Goal: Task Accomplishment & Management: Use online tool/utility

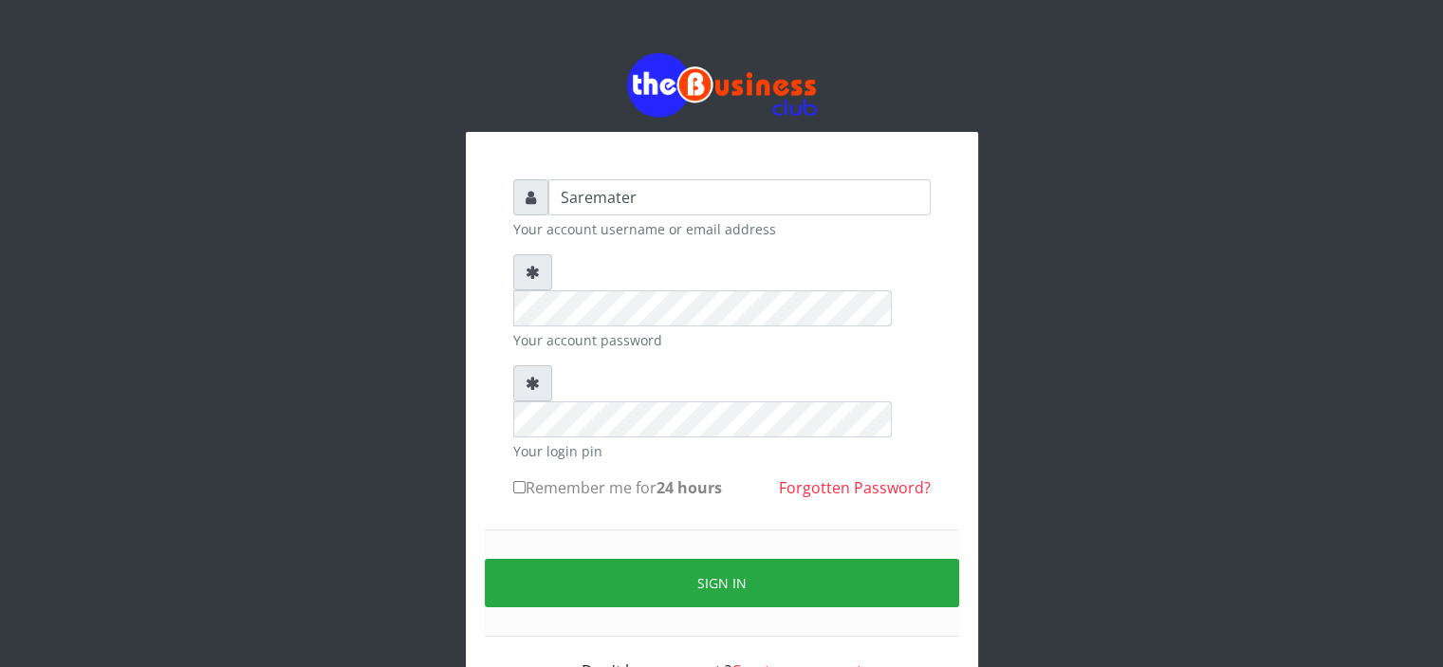
type input "Saremater"
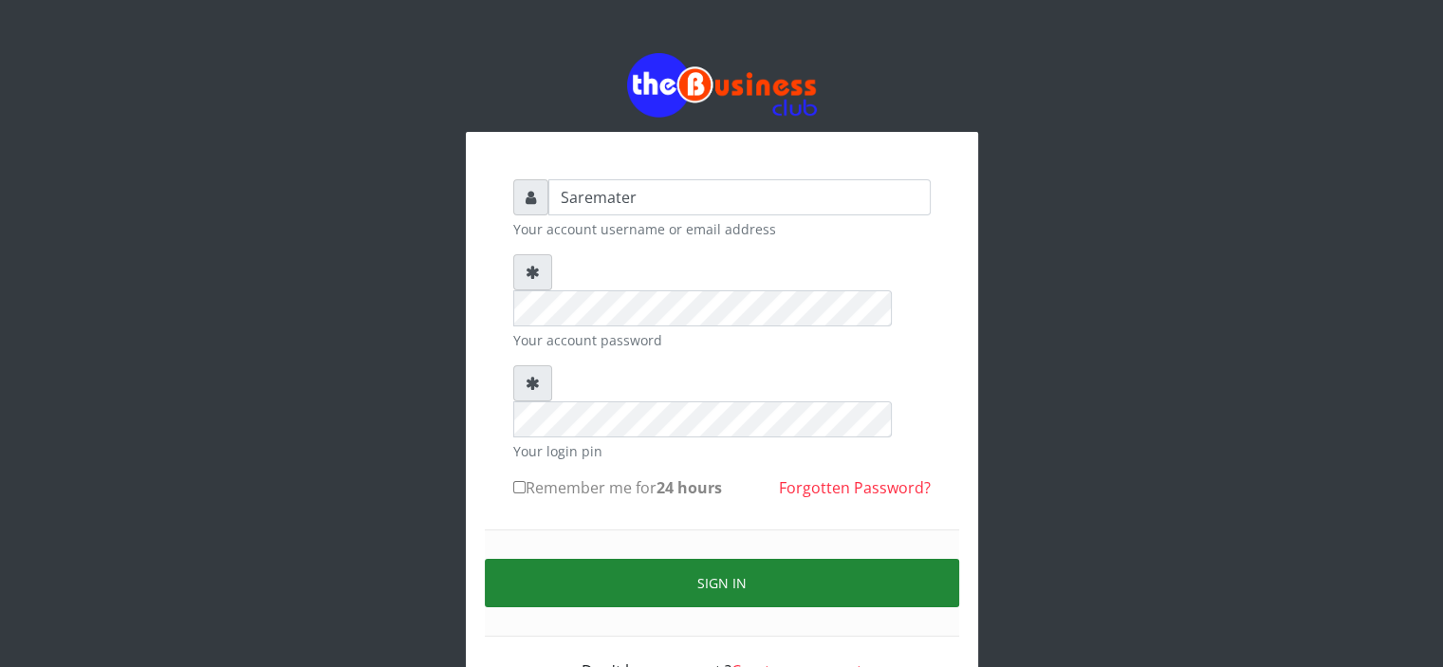
click at [758, 559] on button "Sign in" at bounding box center [722, 583] width 474 height 48
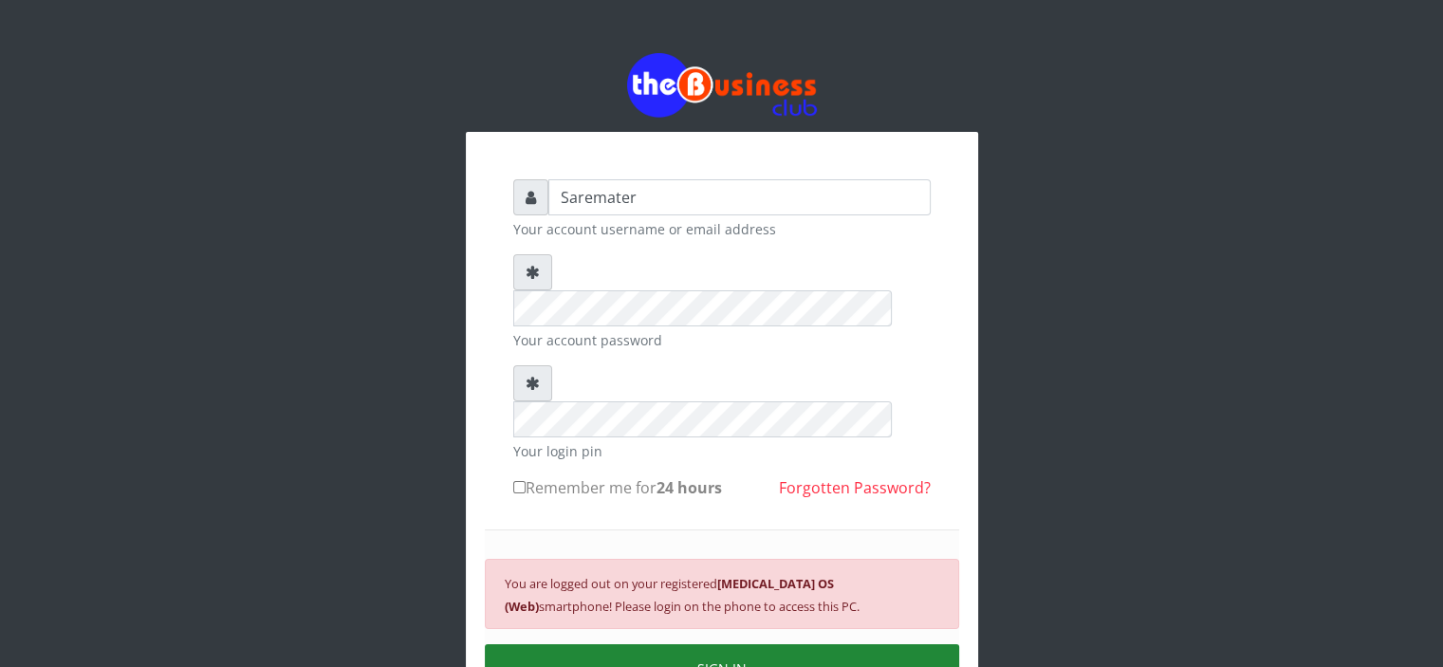
click at [673, 644] on button "SIGN IN" at bounding box center [722, 668] width 474 height 48
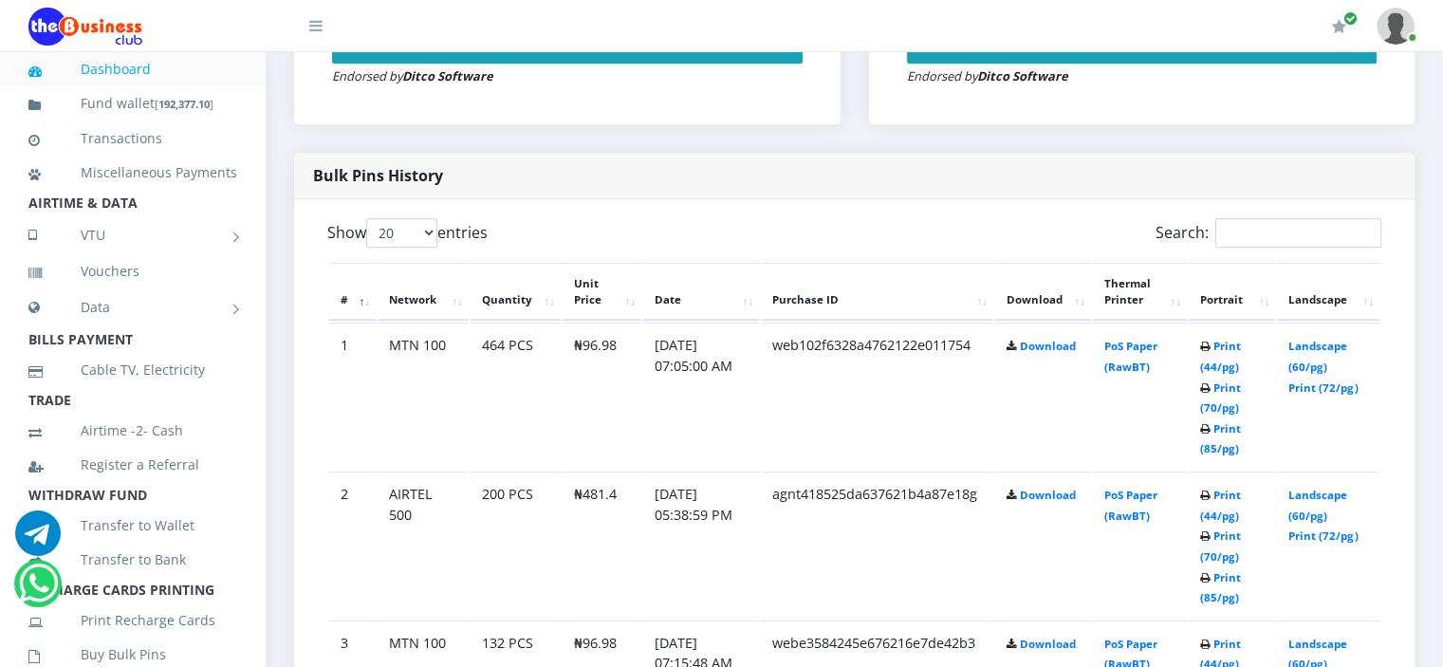
scroll to position [886, 0]
click at [1320, 382] on link "Print (72/pg)" at bounding box center [1323, 387] width 69 height 14
